Goal: Task Accomplishment & Management: Use online tool/utility

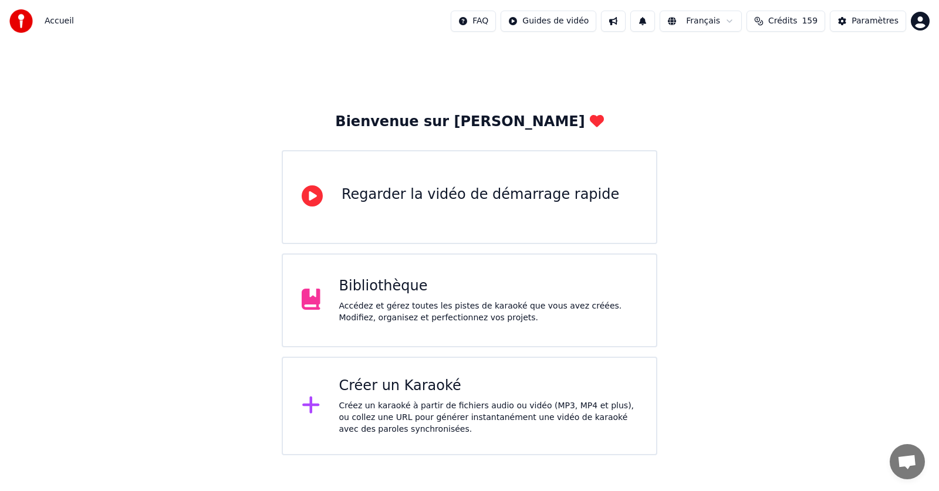
click at [370, 289] on div "Bibliothèque" at bounding box center [488, 286] width 299 height 19
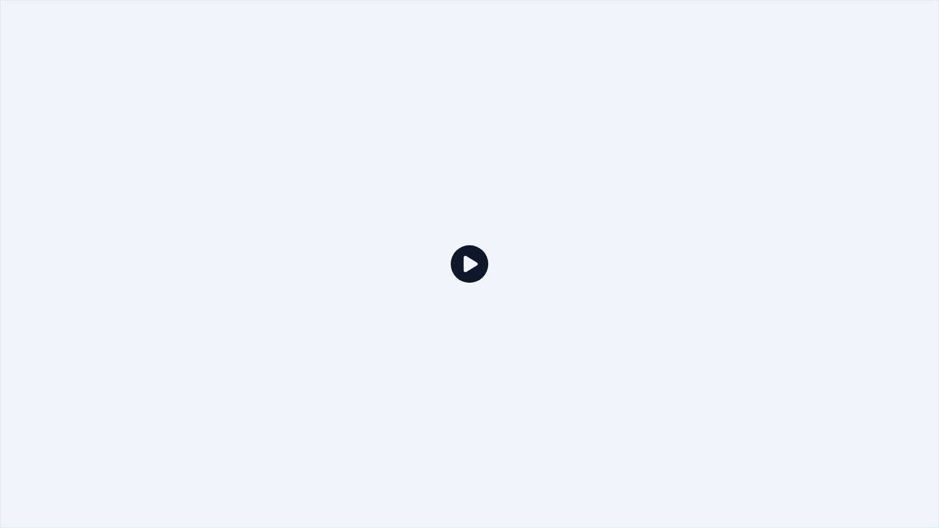
click at [370, 303] on div at bounding box center [469, 264] width 939 height 528
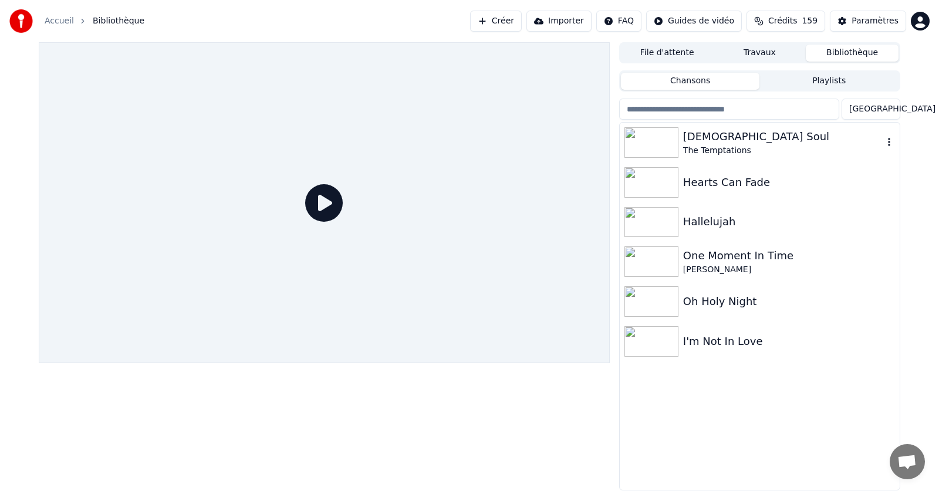
click at [683, 137] on div "[DEMOGRAPHIC_DATA] Soul" at bounding box center [783, 136] width 200 height 16
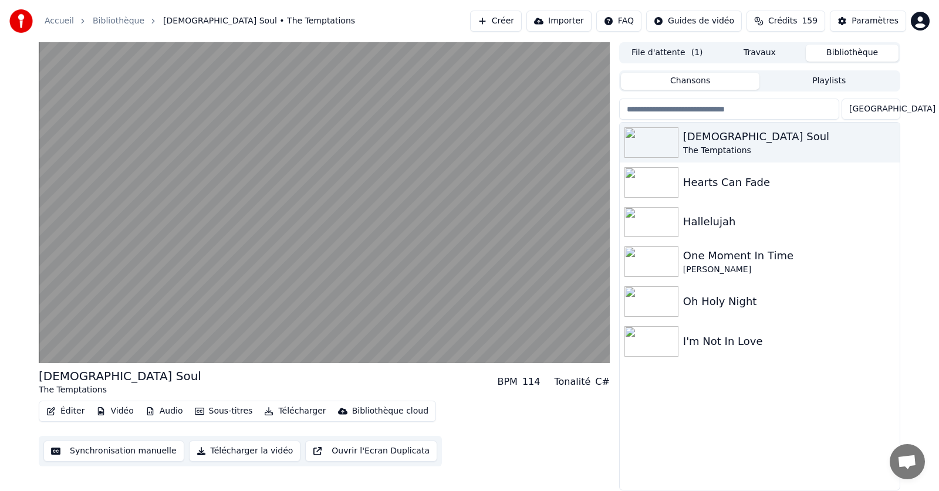
click at [866, 23] on div "Paramètres" at bounding box center [874, 21] width 47 height 12
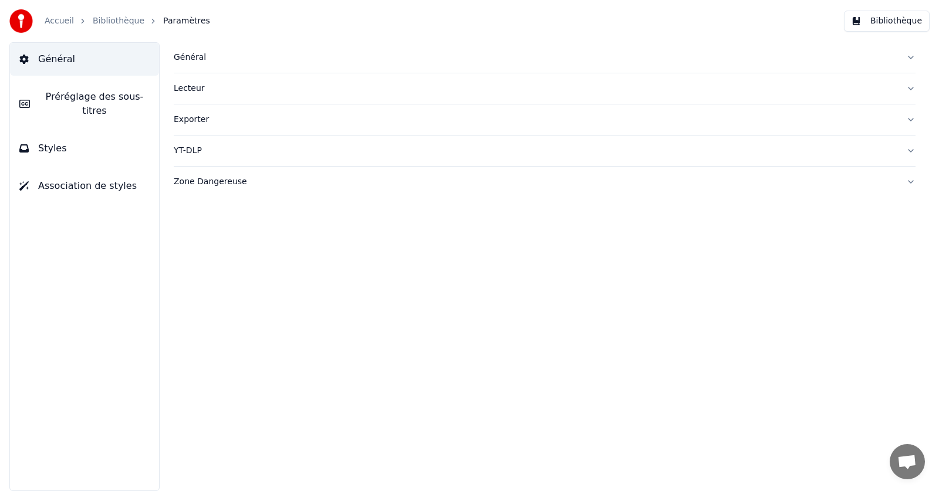
click at [35, 134] on button "Styles" at bounding box center [84, 148] width 149 height 33
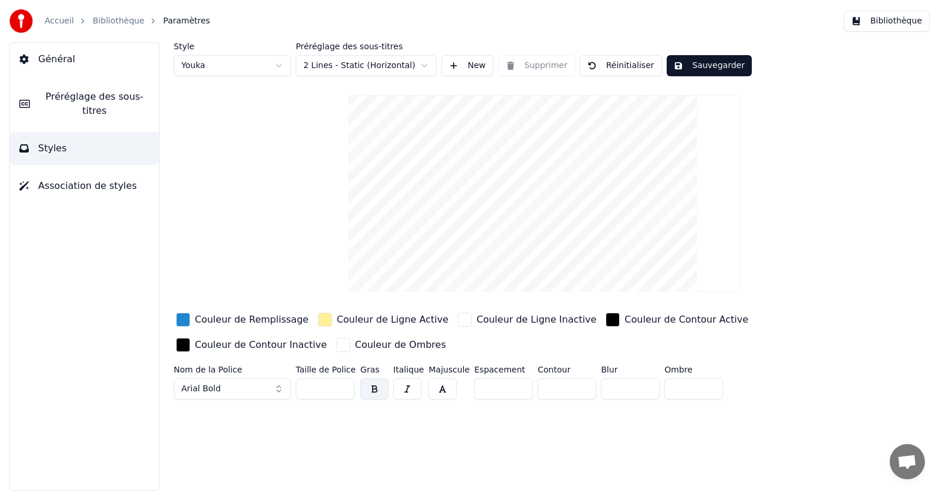
click at [54, 57] on span "Général" at bounding box center [56, 59] width 37 height 14
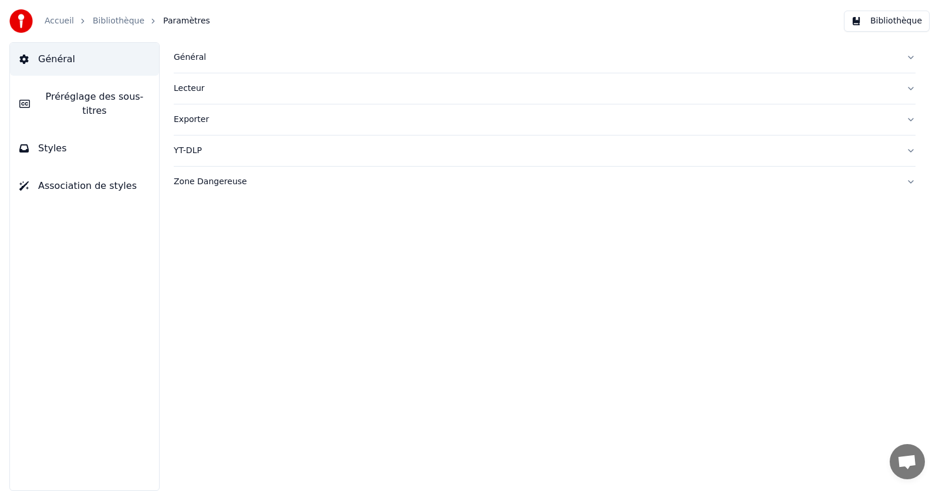
click at [63, 96] on span "Préréglage des sous-titres" at bounding box center [94, 104] width 110 height 28
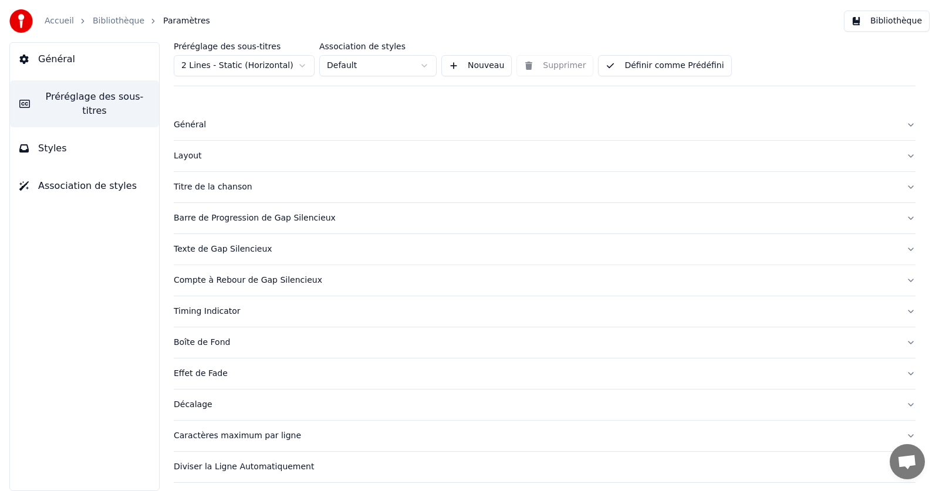
click at [44, 141] on span "Styles" at bounding box center [52, 148] width 29 height 14
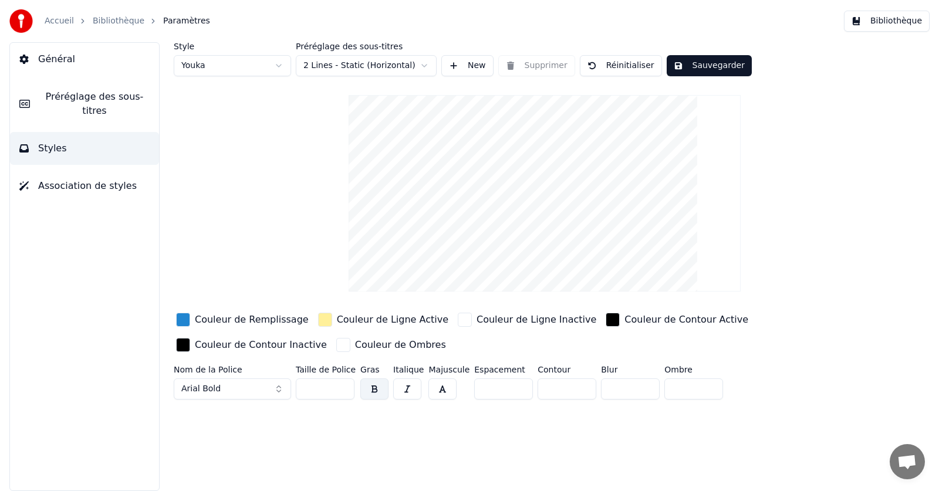
click at [53, 179] on span "Association de styles" at bounding box center [87, 186] width 99 height 14
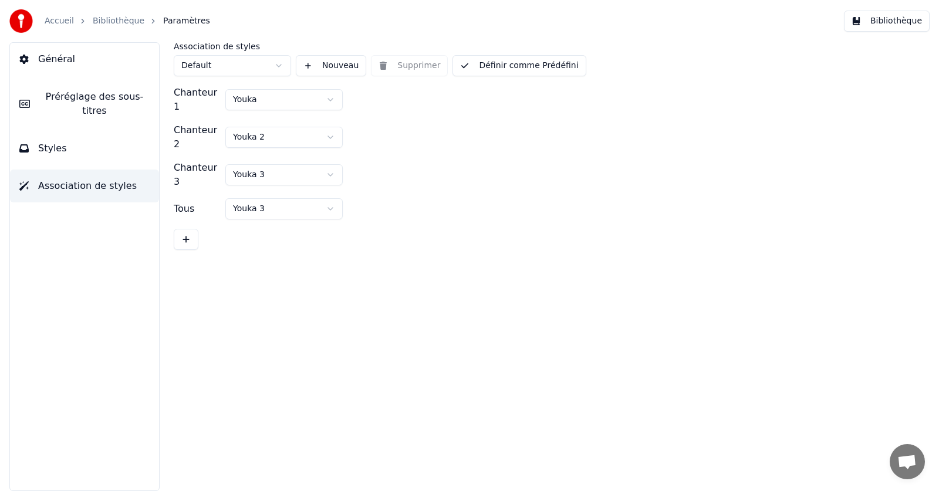
click at [106, 18] on link "Bibliothèque" at bounding box center [119, 21] width 52 height 12
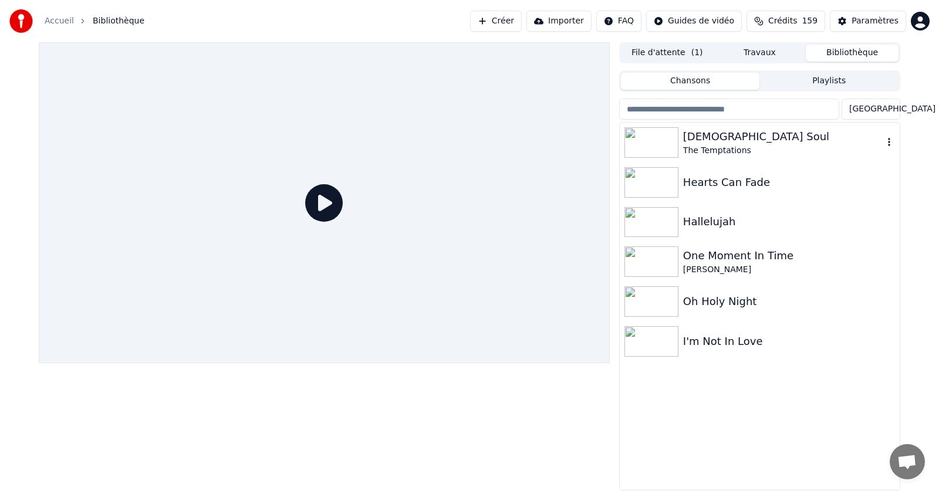
click at [639, 151] on img at bounding box center [651, 142] width 54 height 31
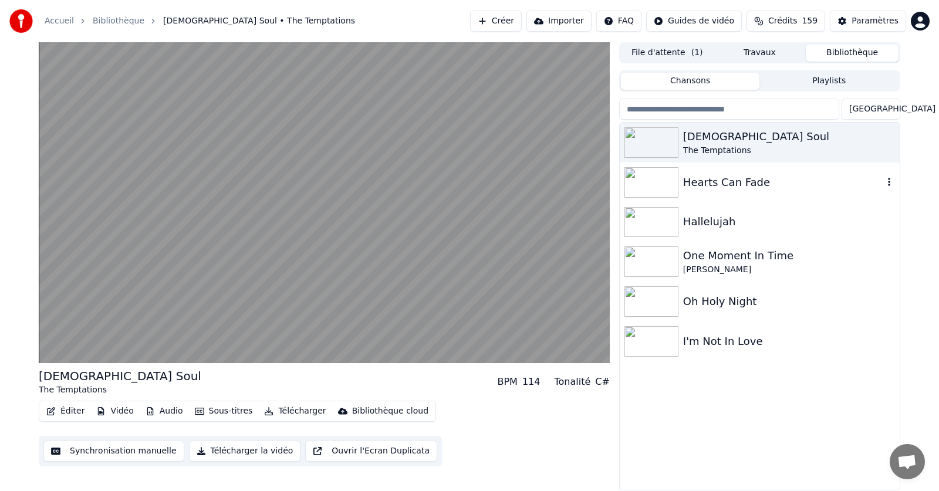
click at [705, 181] on div "Hearts Can Fade" at bounding box center [783, 182] width 200 height 16
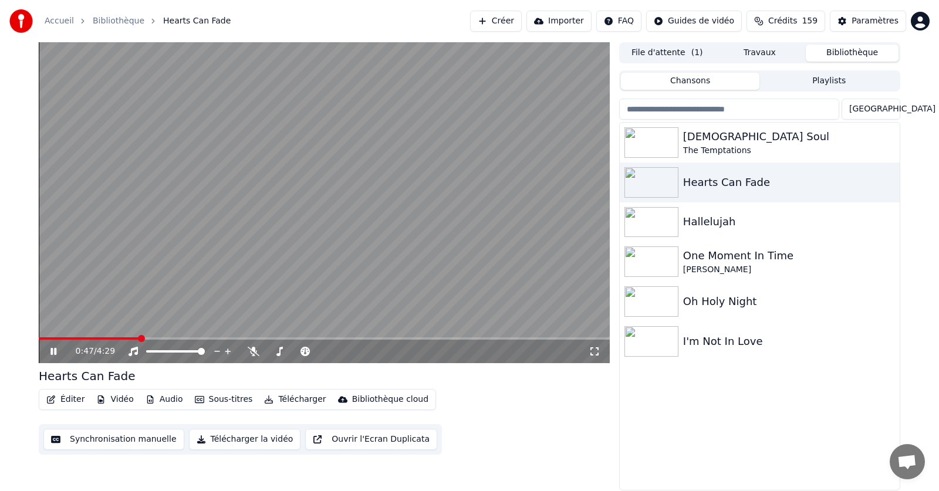
click at [521, 22] on button "Créer" at bounding box center [496, 21] width 52 height 21
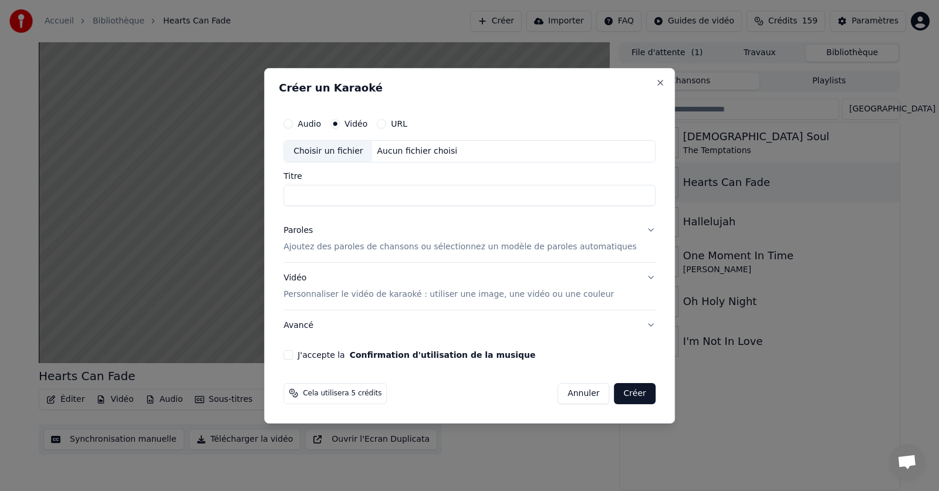
click at [334, 152] on div "Choisir un fichier" at bounding box center [328, 151] width 88 height 21
type input "**********"
click at [584, 295] on p "Personnaliser le vidéo de karaoké : utiliser une image, une vidéo ou une couleur" at bounding box center [448, 294] width 330 height 12
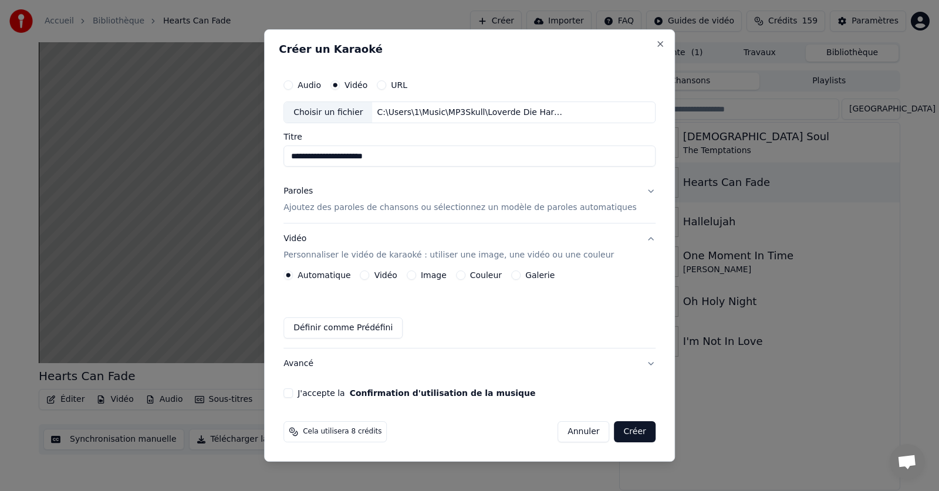
click at [491, 276] on label "Couleur" at bounding box center [486, 275] width 32 height 8
click at [465, 276] on button "Couleur" at bounding box center [460, 274] width 9 height 9
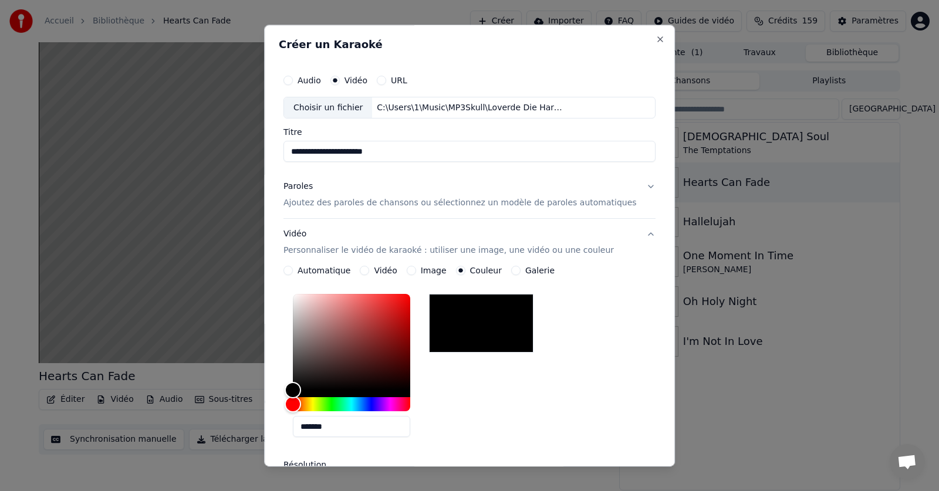
click at [491, 275] on label "Couleur" at bounding box center [486, 271] width 32 height 8
click at [465, 276] on button "Couleur" at bounding box center [460, 270] width 9 height 9
click at [491, 275] on label "Couleur" at bounding box center [486, 271] width 32 height 8
click at [465, 276] on button "Couleur" at bounding box center [460, 270] width 9 height 9
click at [475, 322] on div at bounding box center [481, 323] width 104 height 59
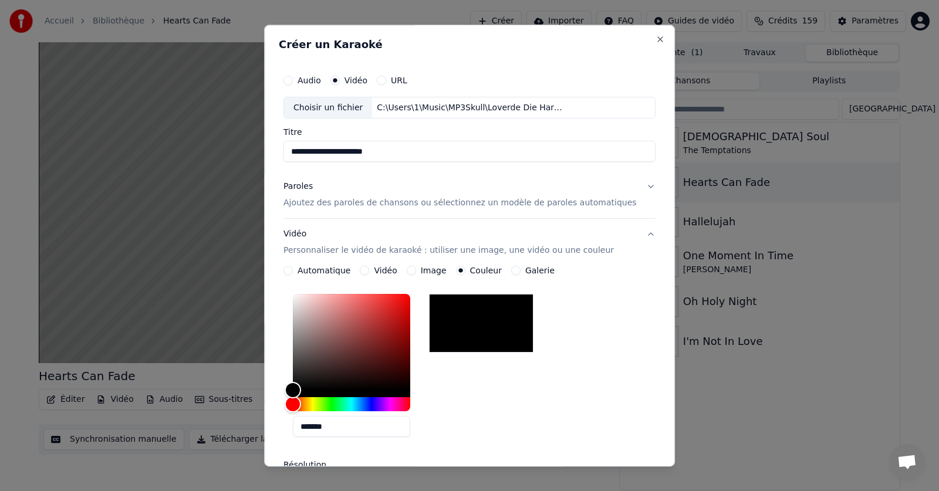
click at [475, 322] on div at bounding box center [481, 323] width 104 height 59
click at [303, 388] on div "Color" at bounding box center [294, 389] width 18 height 18
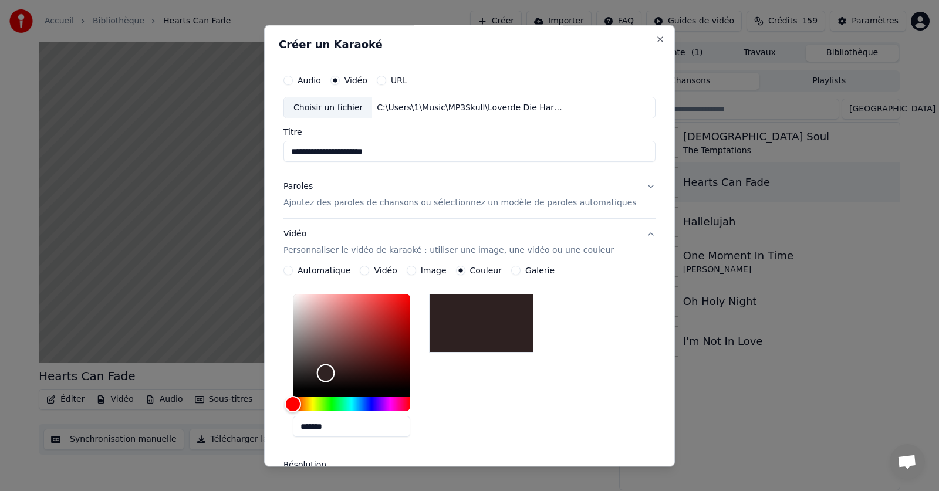
click at [338, 373] on div "Color" at bounding box center [351, 342] width 117 height 96
type input "*******"
click at [331, 375] on div "Color" at bounding box center [322, 375] width 18 height 18
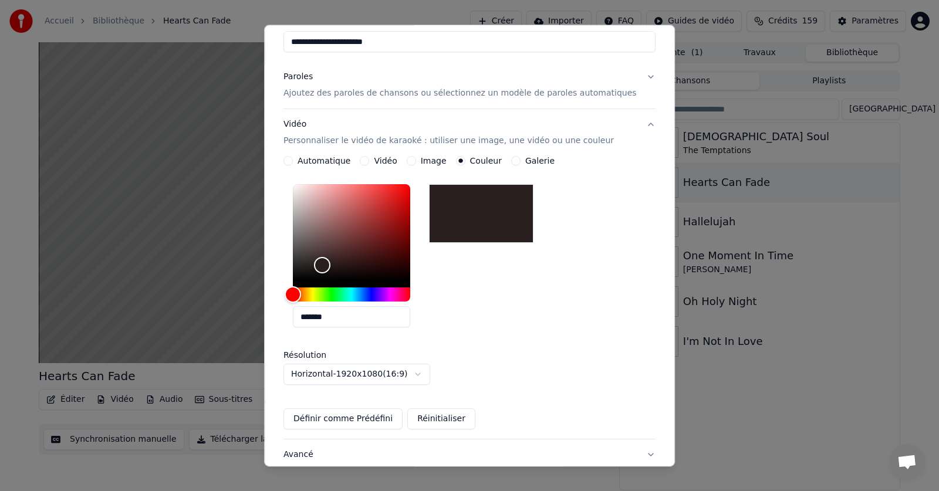
scroll to position [196, 0]
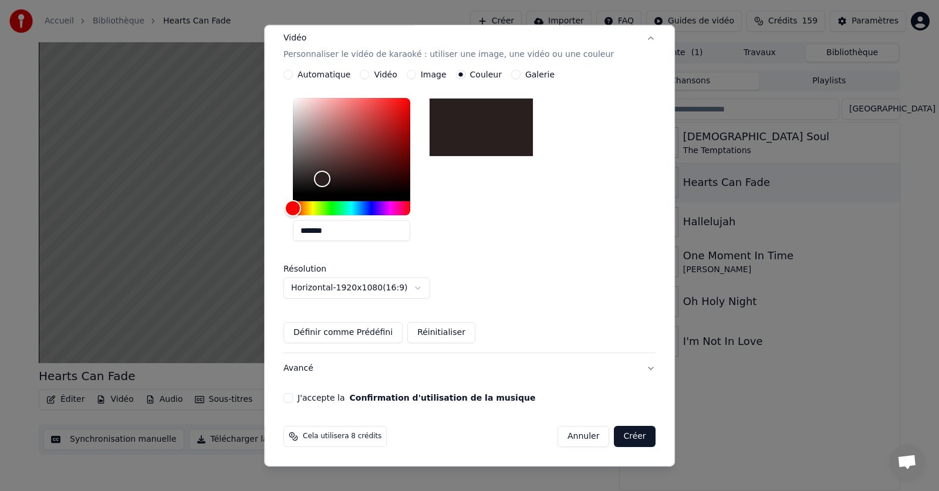
click at [293, 398] on button "J'accepte la Confirmation d'utilisation de la musique" at bounding box center [287, 398] width 9 height 9
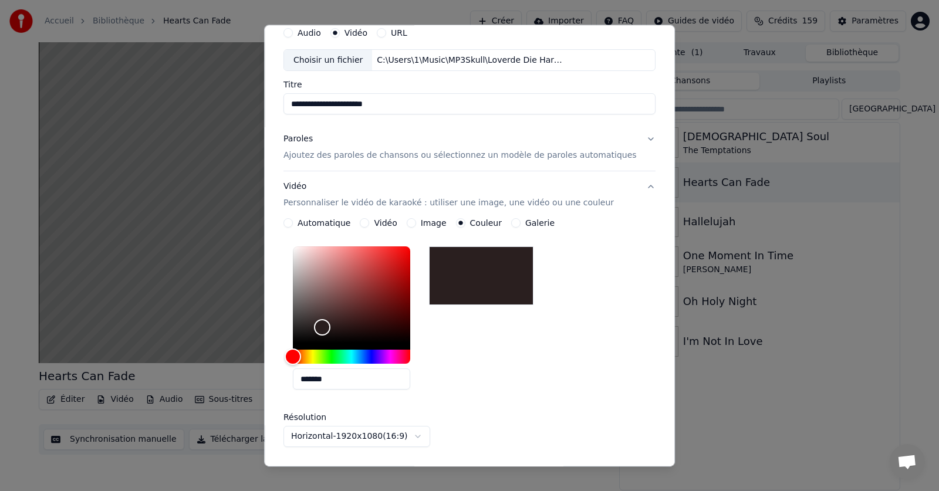
scroll to position [0, 0]
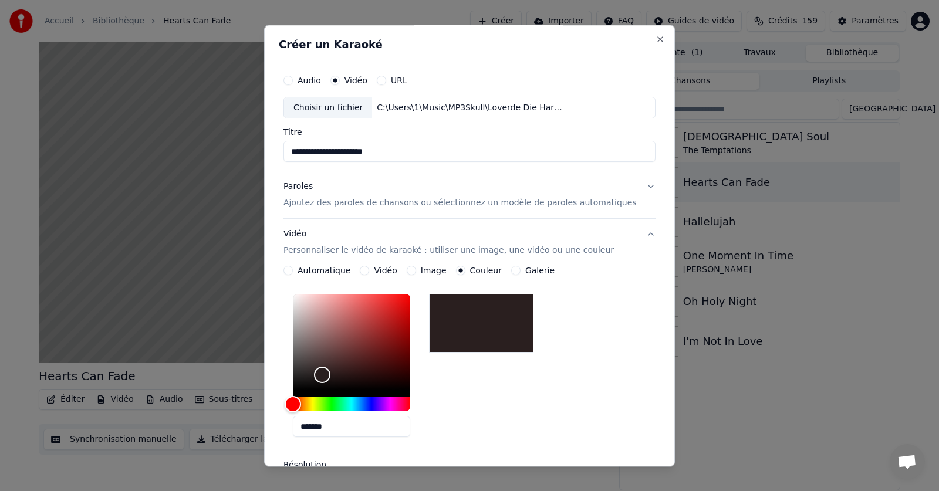
click at [626, 187] on button "Paroles Ajoutez des paroles de chansons ou sélectionnez un modèle de paroles au…" at bounding box center [469, 195] width 372 height 47
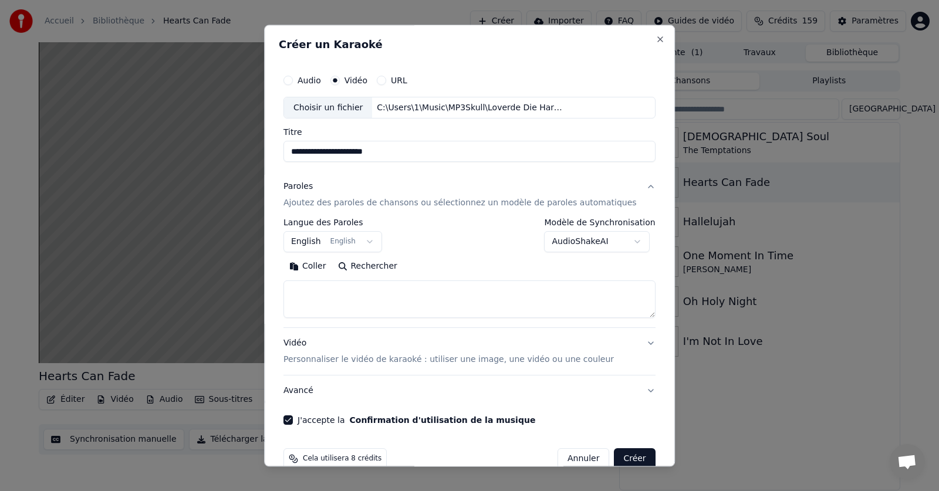
click at [620, 242] on body "**********" at bounding box center [469, 245] width 939 height 491
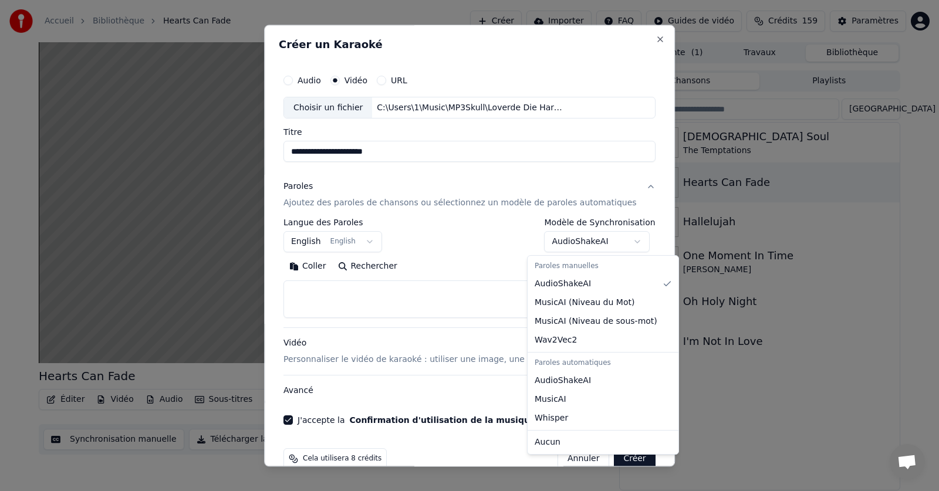
select select "**********"
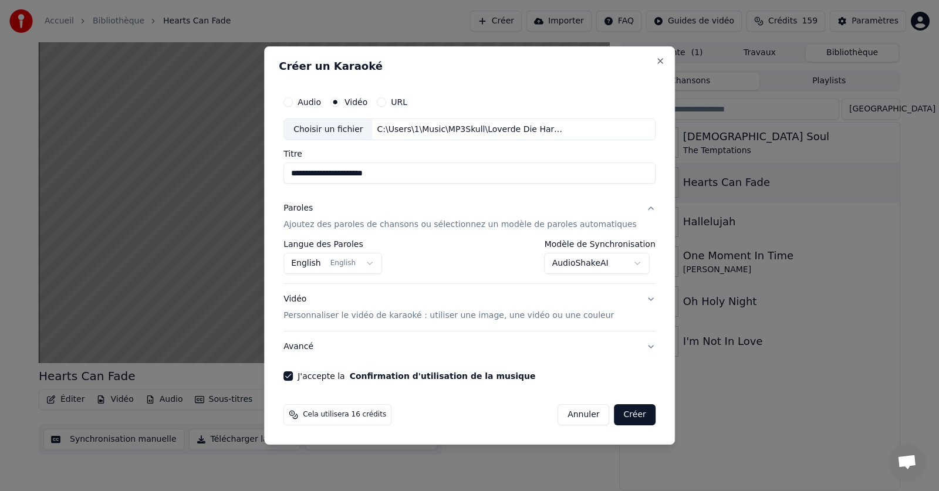
click at [580, 316] on p "Personnaliser le vidéo de karaoké : utiliser une image, une vidéo ou une couleur" at bounding box center [448, 316] width 330 height 12
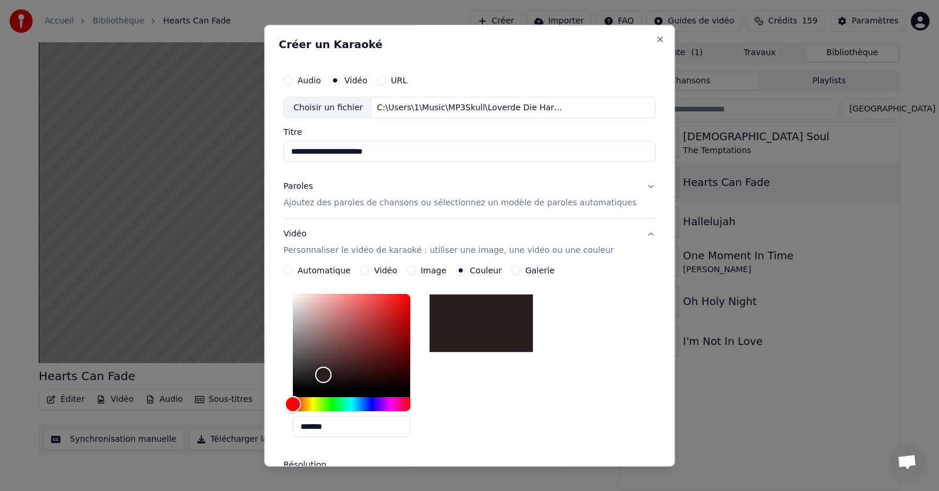
click at [477, 333] on div at bounding box center [481, 323] width 104 height 59
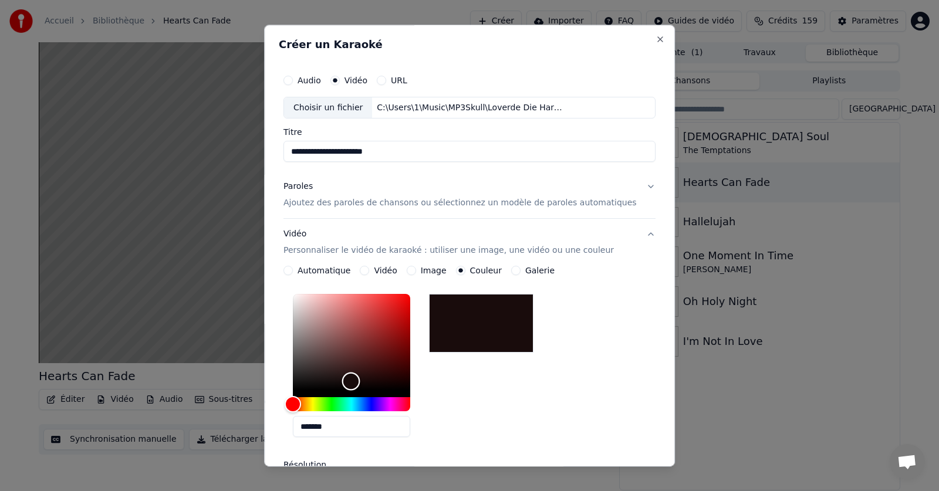
type input "*******"
drag, startPoint x: 368, startPoint y: 363, endPoint x: 364, endPoint y: 381, distance: 18.8
click at [364, 381] on div "Color" at bounding box center [351, 342] width 117 height 96
click at [360, 381] on div "Color" at bounding box center [351, 381] width 18 height 18
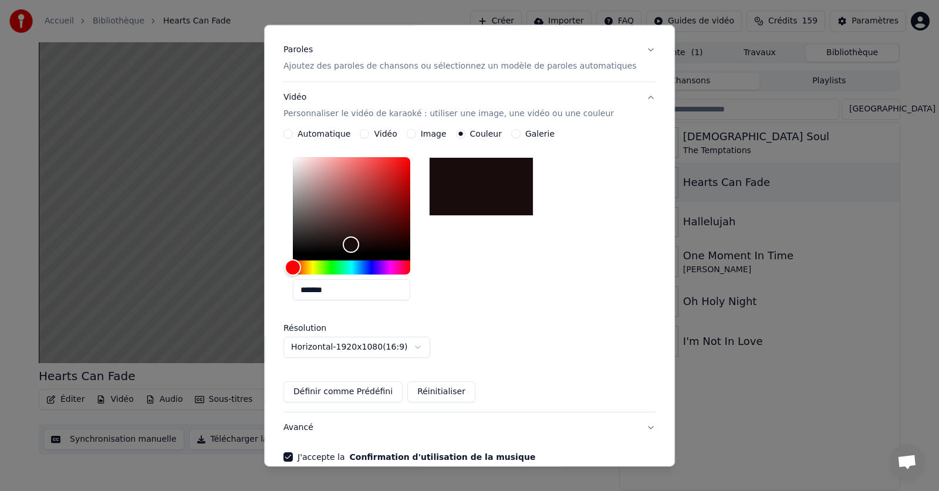
scroll to position [196, 0]
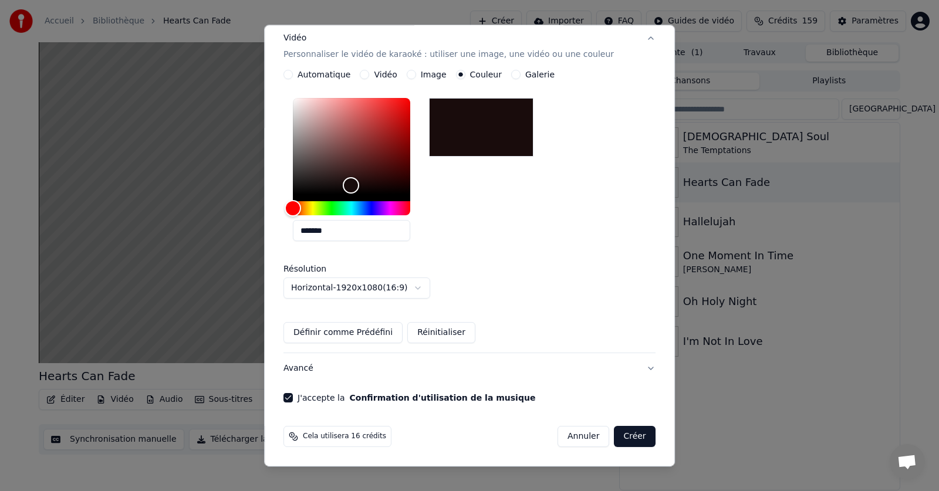
click at [616, 437] on button "Créer" at bounding box center [634, 436] width 41 height 21
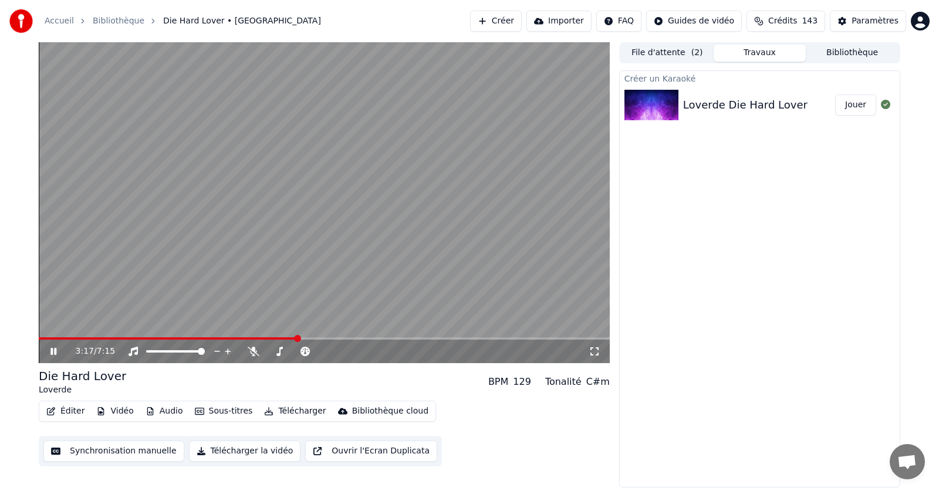
click at [53, 350] on icon at bounding box center [53, 351] width 6 height 7
click at [294, 335] on span at bounding box center [297, 338] width 7 height 7
click at [92, 342] on span at bounding box center [95, 338] width 7 height 7
click at [56, 345] on div "0:41 / 7:15" at bounding box center [324, 351] width 571 height 23
click at [56, 341] on span at bounding box center [59, 338] width 7 height 7
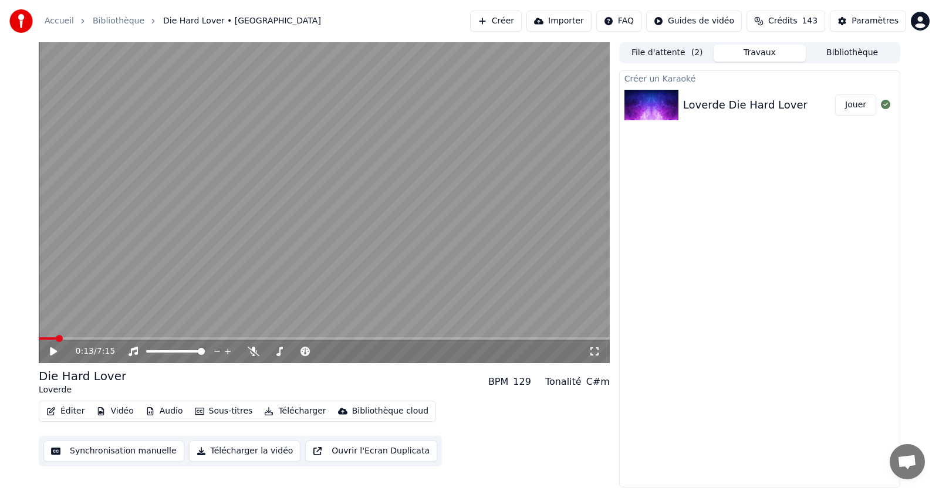
click at [56, 341] on span at bounding box center [59, 338] width 7 height 7
click at [39, 335] on span at bounding box center [42, 338] width 7 height 7
click at [520, 26] on button "Créer" at bounding box center [496, 21] width 52 height 21
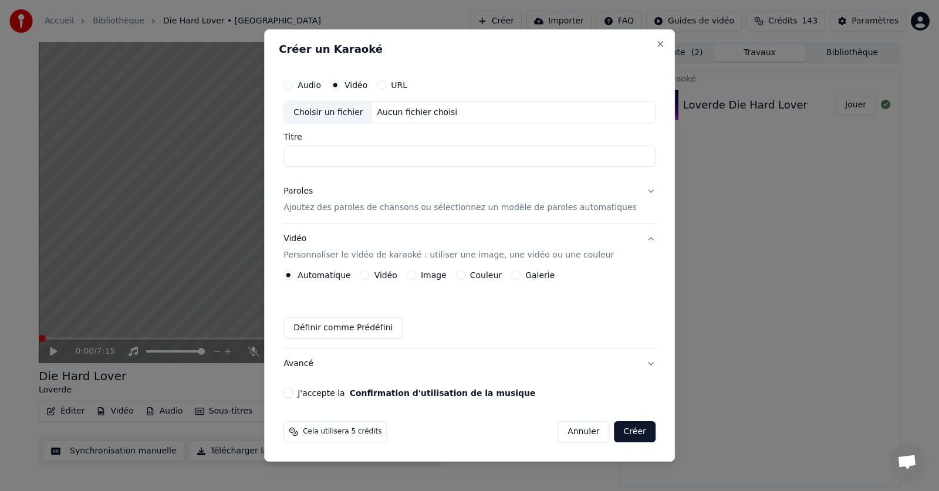
click at [337, 113] on div "Choisir un fichier" at bounding box center [328, 112] width 88 height 21
click at [655, 42] on button "Close" at bounding box center [659, 43] width 9 height 9
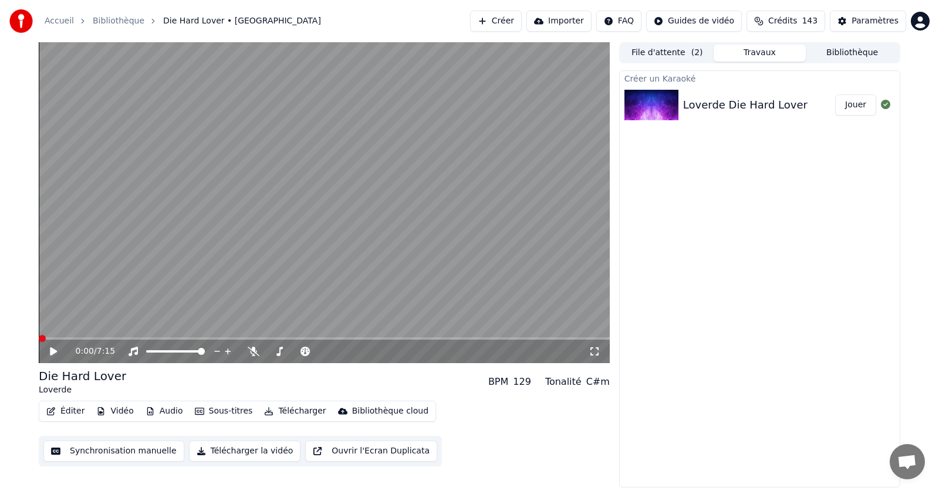
click at [521, 19] on button "Créer" at bounding box center [496, 21] width 52 height 21
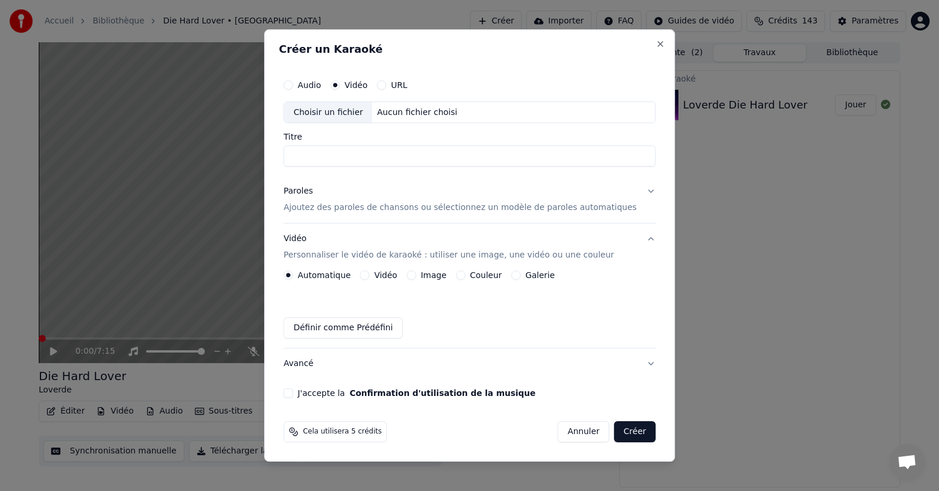
click at [342, 112] on div "Choisir un fichier" at bounding box center [328, 112] width 88 height 21
type input "**********"
click at [489, 273] on label "Couleur" at bounding box center [486, 275] width 32 height 8
click at [465, 273] on button "Couleur" at bounding box center [460, 274] width 9 height 9
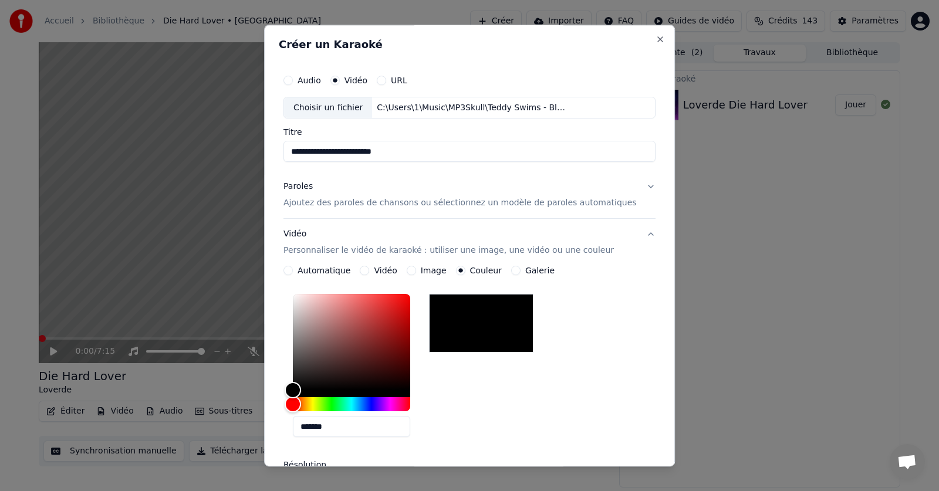
click at [328, 393] on div at bounding box center [351, 345] width 117 height 103
click at [628, 187] on button "Paroles Ajoutez des paroles de chansons ou sélectionnez un modèle de paroles au…" at bounding box center [469, 195] width 372 height 47
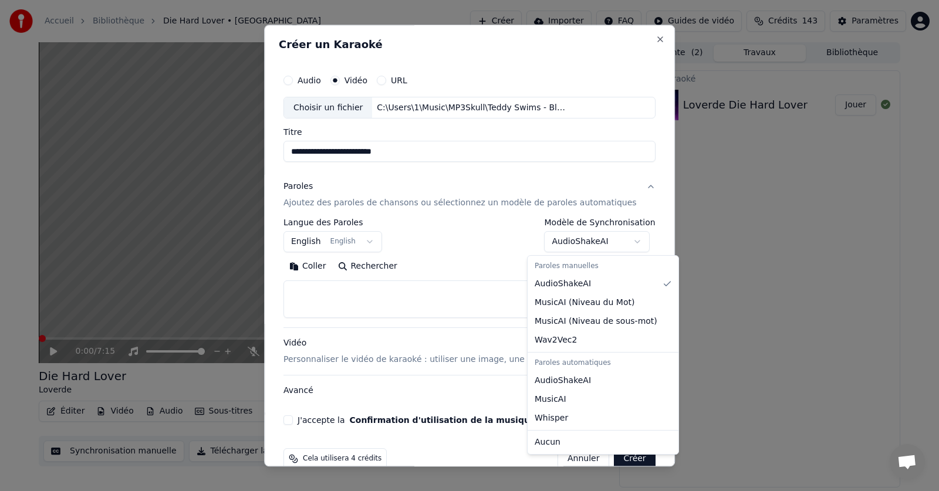
click at [618, 241] on body "**********" at bounding box center [469, 245] width 939 height 491
select select "**********"
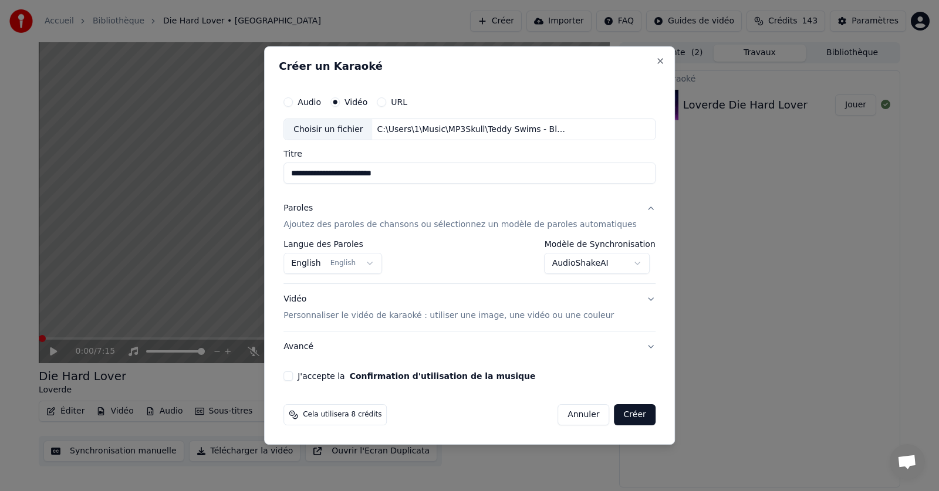
click at [293, 375] on button "J'accepte la Confirmation d'utilisation de la musique" at bounding box center [287, 375] width 9 height 9
click at [631, 298] on button "Vidéo Personnaliser le vidéo de karaoké : utiliser une image, une vidéo ou une …" at bounding box center [469, 307] width 372 height 47
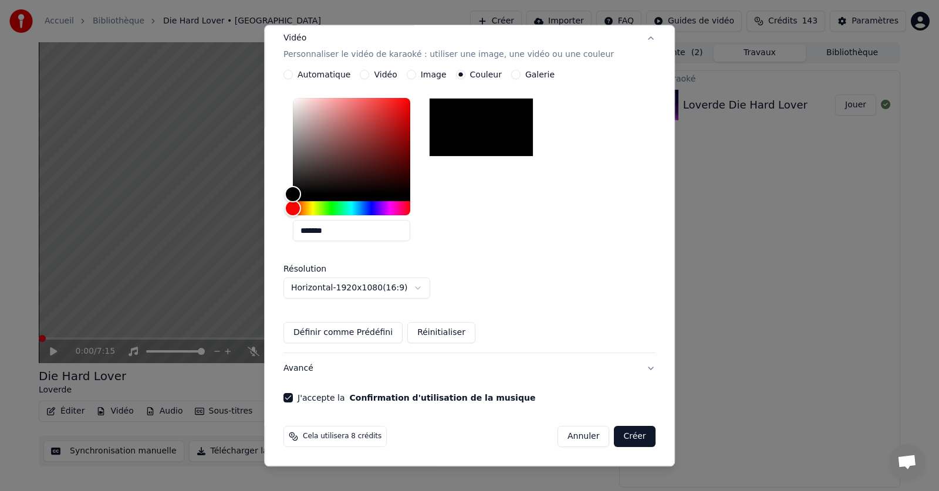
click at [615, 437] on button "Créer" at bounding box center [634, 436] width 41 height 21
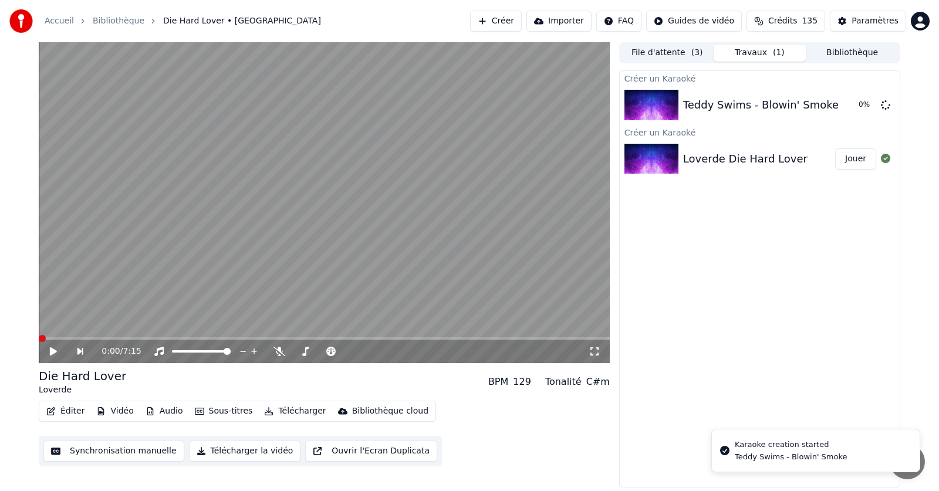
scroll to position [0, 0]
click at [852, 103] on button "Jouer" at bounding box center [855, 104] width 41 height 21
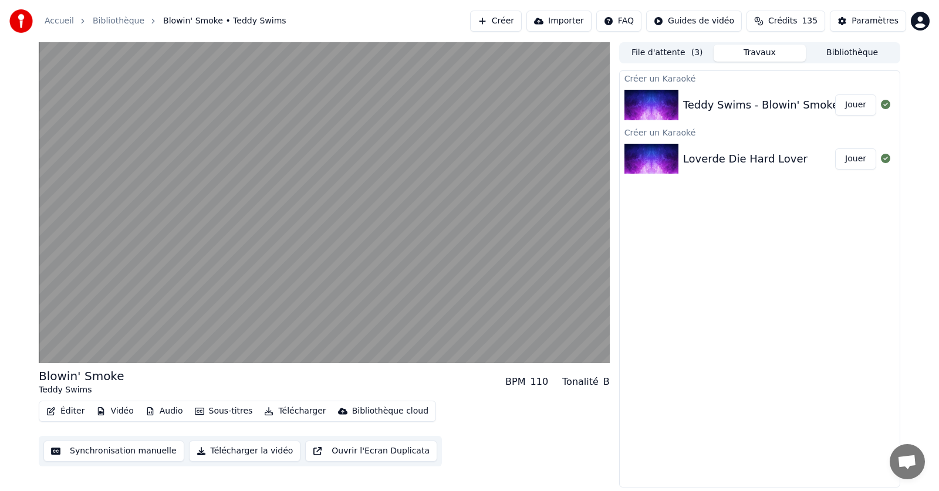
click at [845, 52] on button "Bibliothèque" at bounding box center [851, 53] width 93 height 17
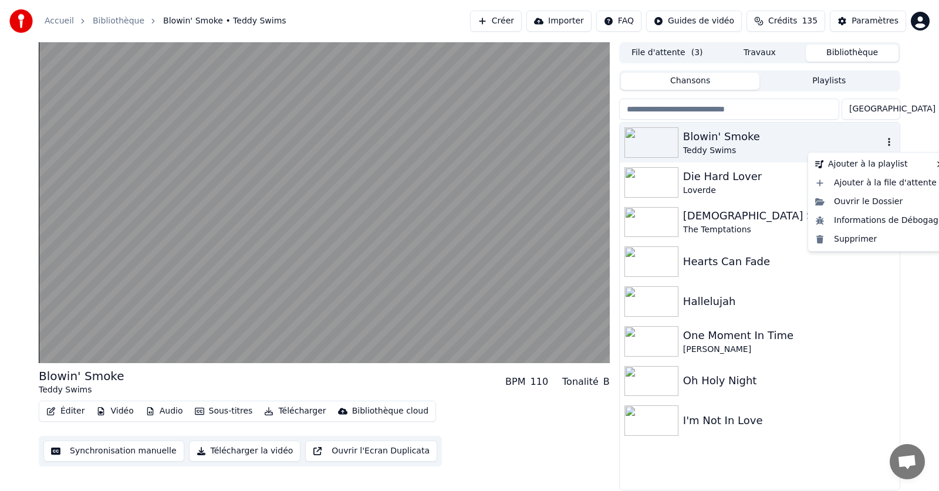
click at [888, 144] on icon "button" at bounding box center [889, 141] width 12 height 9
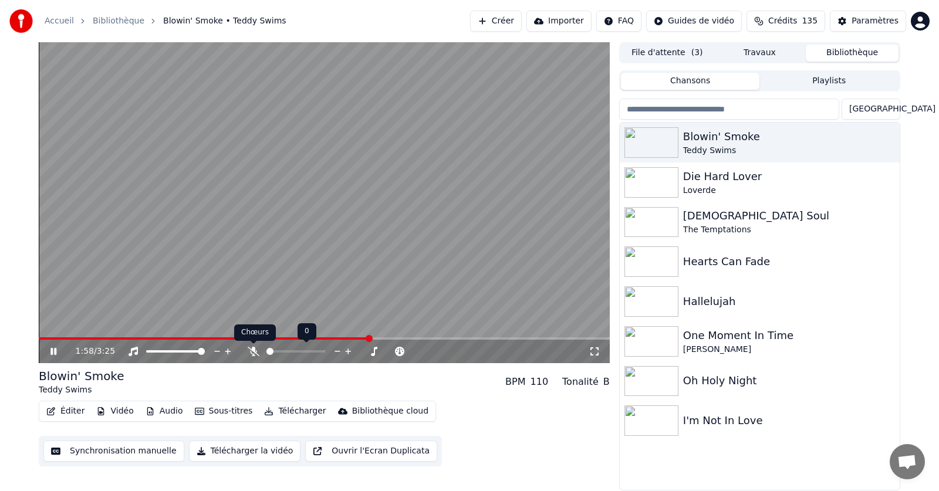
click at [252, 351] on icon at bounding box center [254, 351] width 12 height 9
click at [252, 351] on icon at bounding box center [253, 351] width 6 height 9
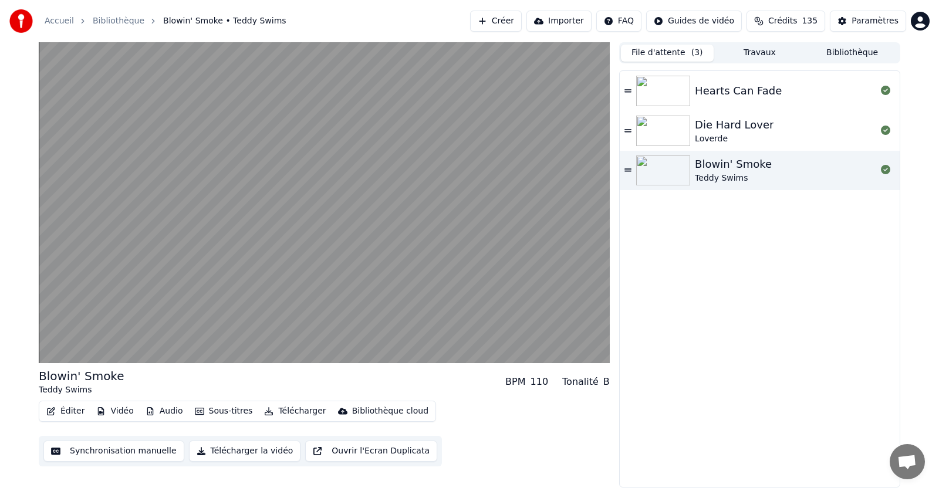
click at [662, 55] on button "File d'attente ( 3 )" at bounding box center [667, 53] width 93 height 17
click at [759, 54] on button "Travaux" at bounding box center [759, 53] width 93 height 17
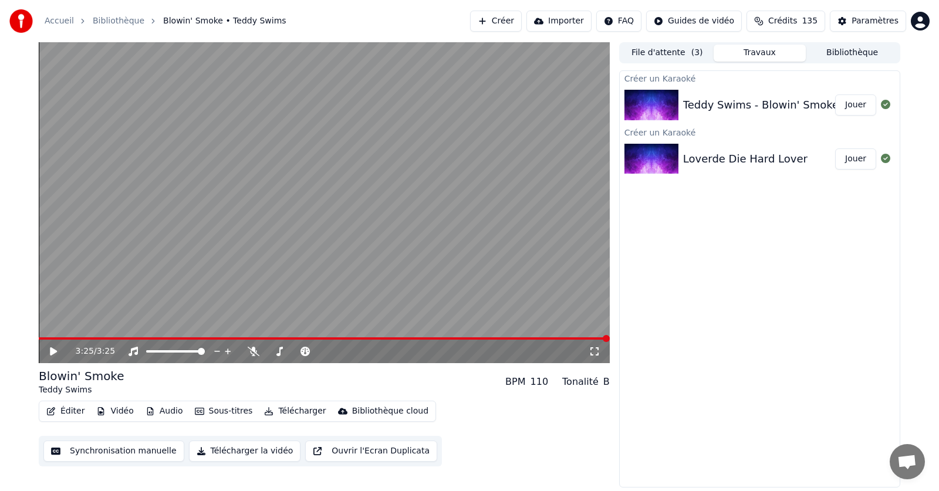
click at [707, 22] on html "Accueil Bibliothèque Blowin' Smoke • Teddy Swims Créer Importer FAQ Guides de v…" at bounding box center [469, 245] width 939 height 491
click at [575, 19] on html "Accueil Bibliothèque Blowin' Smoke • Teddy Swims Créer Importer FAQ Guides de v…" at bounding box center [469, 245] width 939 height 491
click at [580, 21] on button "Importer" at bounding box center [558, 21] width 65 height 21
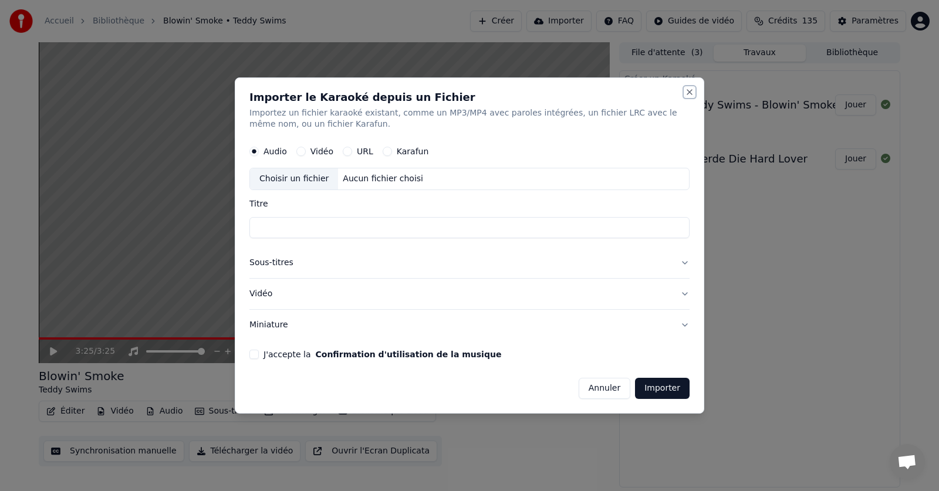
click at [689, 93] on button "Close" at bounding box center [689, 91] width 9 height 9
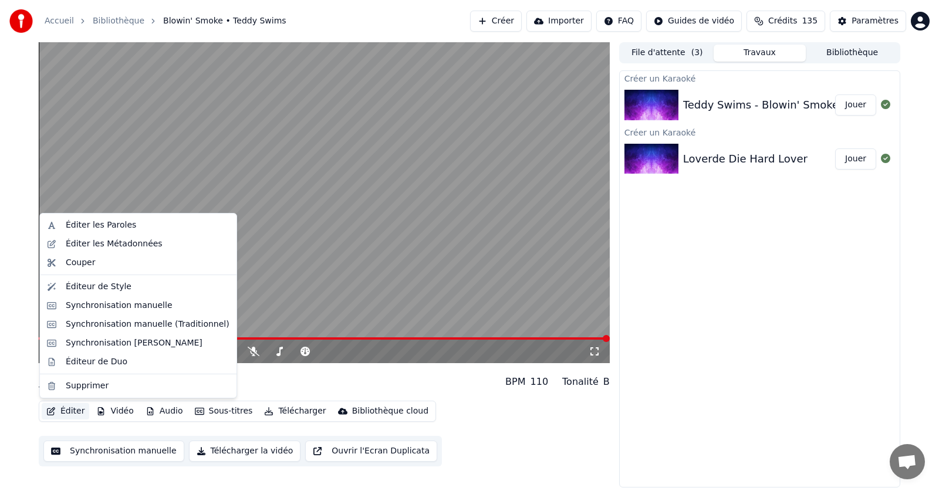
click at [66, 413] on button "Éditer" at bounding box center [66, 411] width 48 height 16
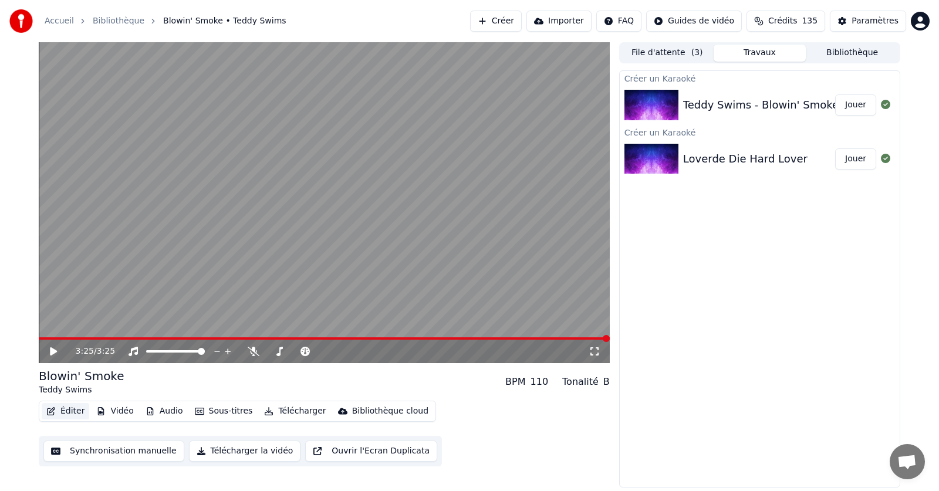
click at [66, 413] on button "Éditer" at bounding box center [66, 411] width 48 height 16
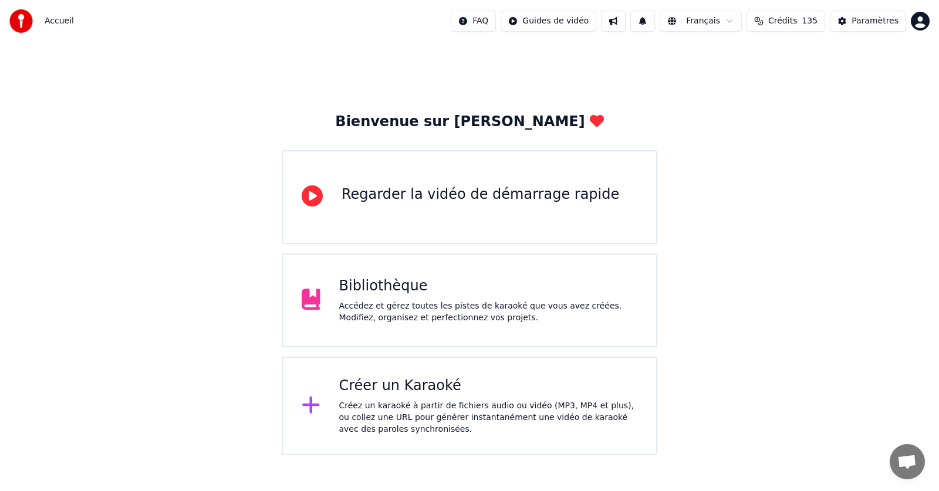
click at [380, 289] on div "Bibliothèque" at bounding box center [488, 286] width 299 height 19
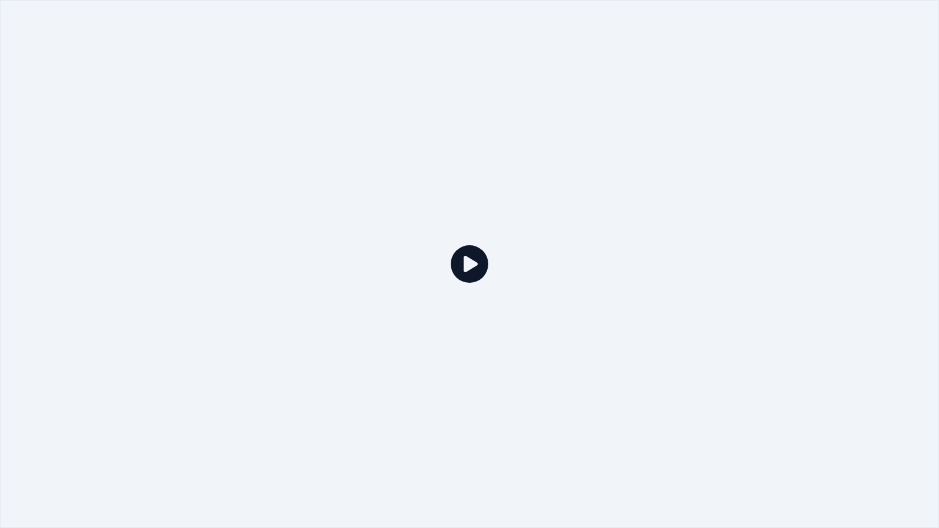
click at [472, 286] on div at bounding box center [469, 264] width 939 height 528
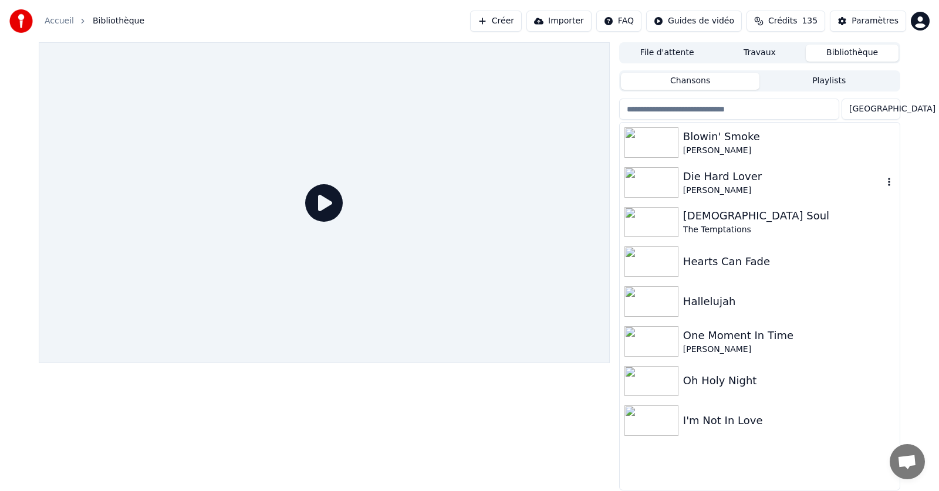
click at [706, 178] on div "Die Hard Lover" at bounding box center [783, 176] width 200 height 16
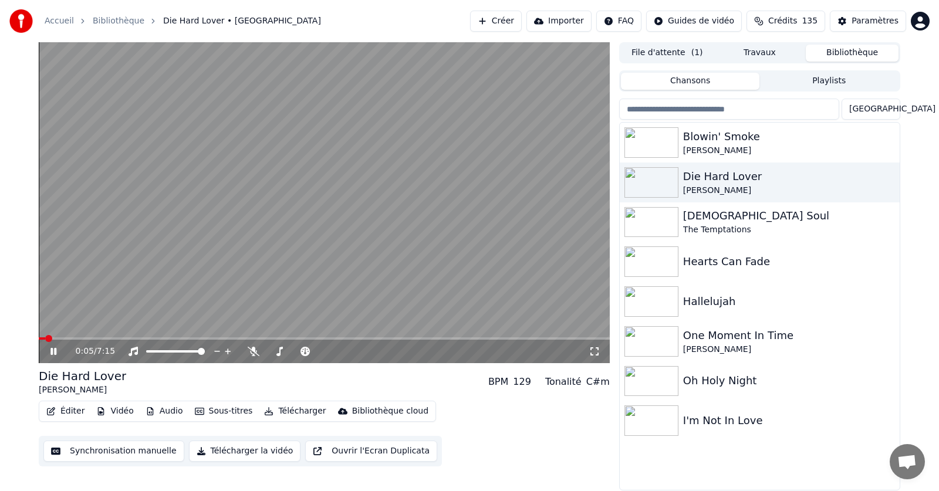
click at [45, 340] on span at bounding box center [42, 338] width 6 height 2
click at [47, 339] on span at bounding box center [50, 338] width 7 height 7
click at [41, 338] on span at bounding box center [40, 338] width 2 height 2
click at [703, 138] on div "Blowin' Smoke" at bounding box center [783, 136] width 200 height 16
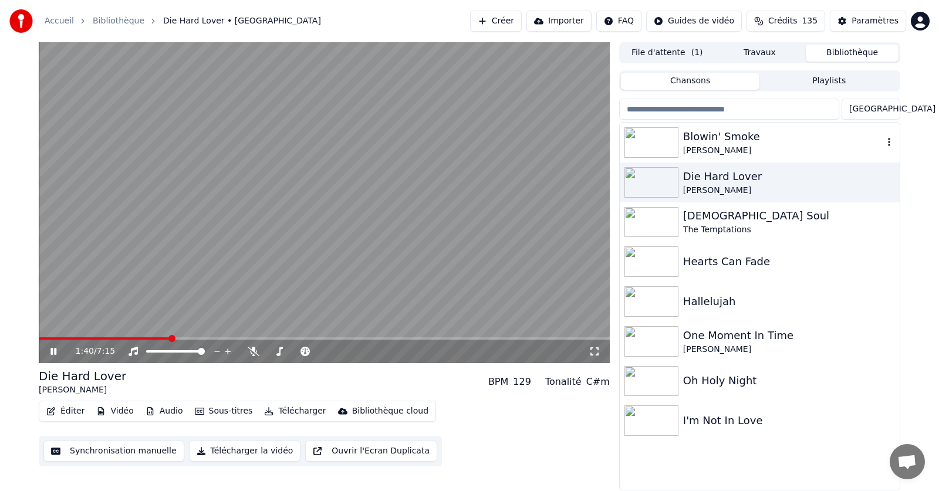
click at [703, 138] on div "Blowin' Smoke" at bounding box center [783, 136] width 200 height 16
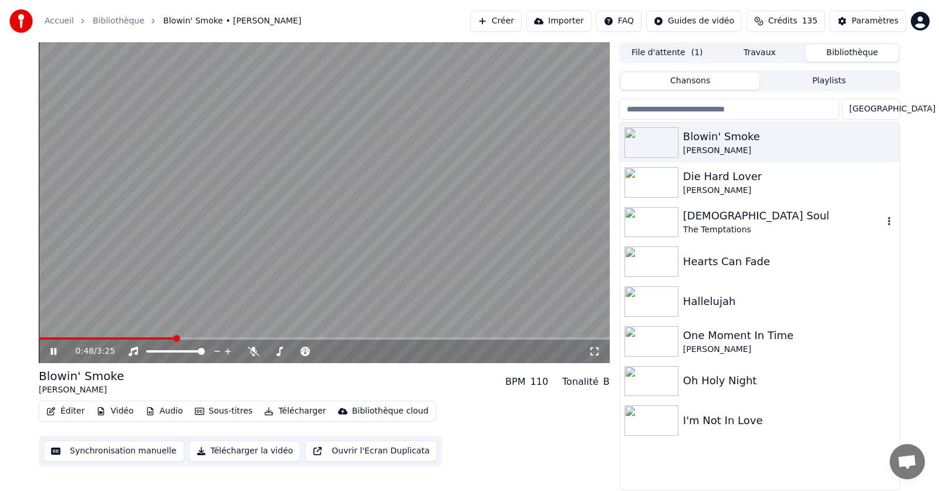
click at [690, 218] on div "[DEMOGRAPHIC_DATA] Soul" at bounding box center [783, 216] width 200 height 16
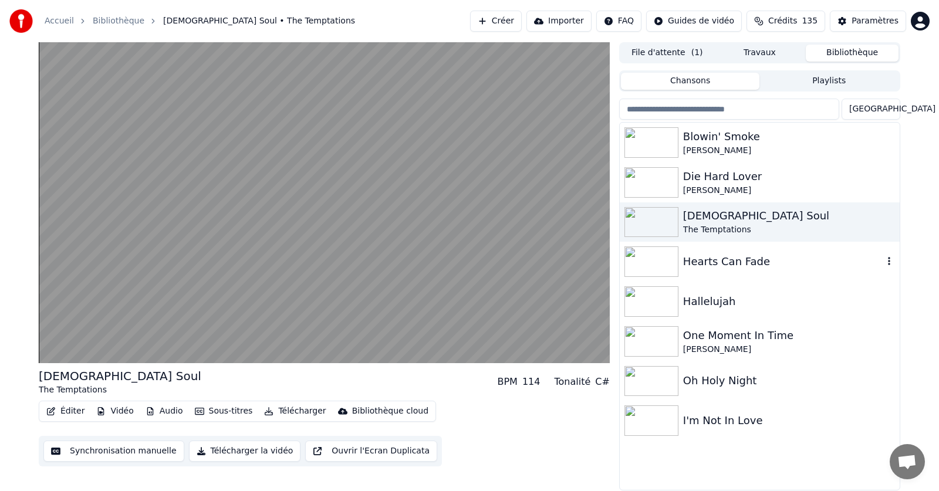
click at [706, 262] on div "Hearts Can Fade" at bounding box center [783, 261] width 200 height 16
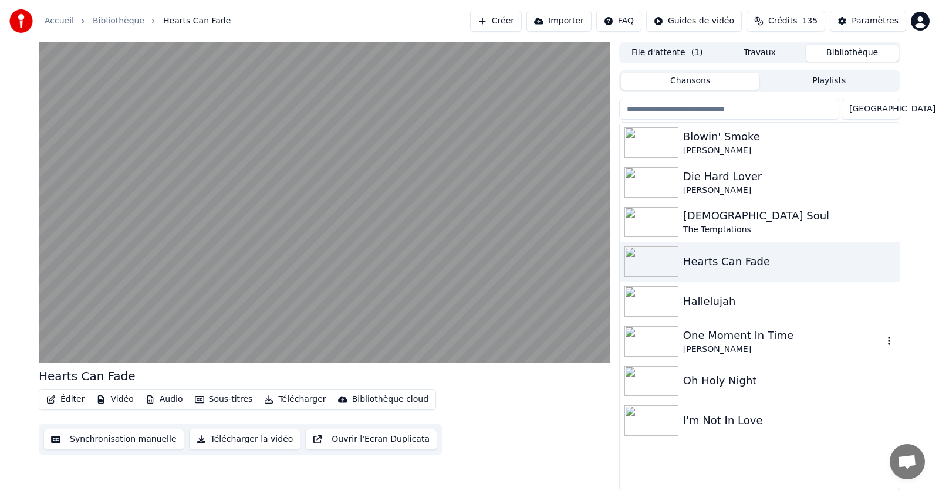
click at [705, 336] on div "One Moment In Time" at bounding box center [783, 335] width 200 height 16
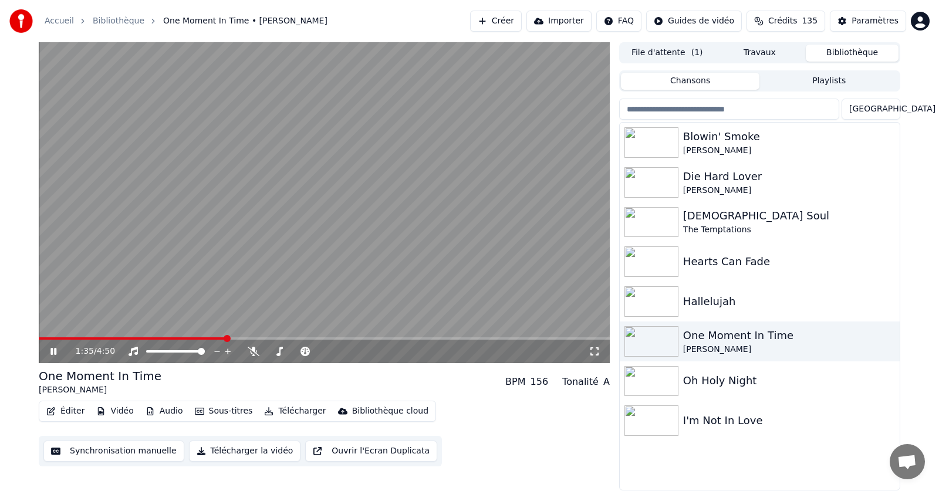
click at [53, 351] on icon at bounding box center [62, 351] width 28 height 9
